Goal: Information Seeking & Learning: Learn about a topic

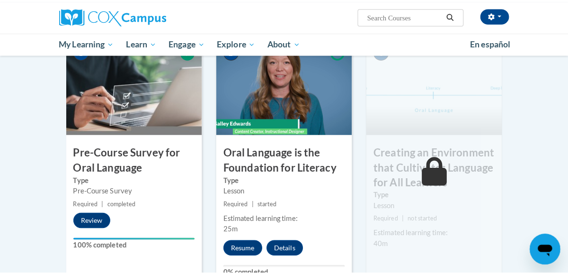
scroll to position [288, 0]
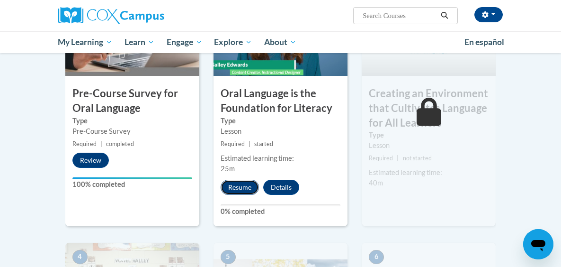
click at [221, 185] on button "Resume" at bounding box center [240, 186] width 38 height 15
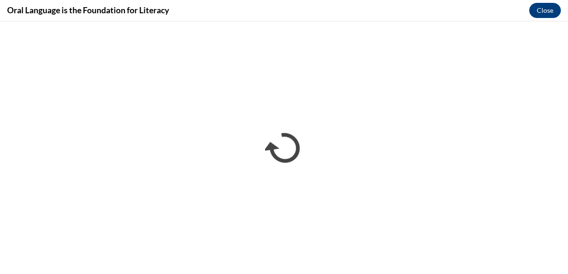
scroll to position [0, 0]
